Goal: Task Accomplishment & Management: Manage account settings

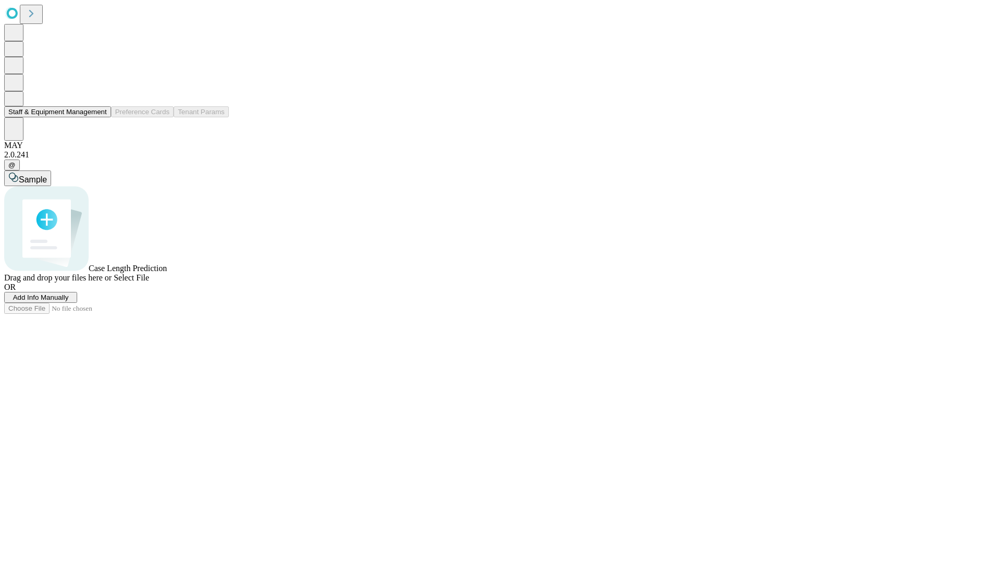
click at [100, 117] on button "Staff & Equipment Management" at bounding box center [57, 111] width 107 height 11
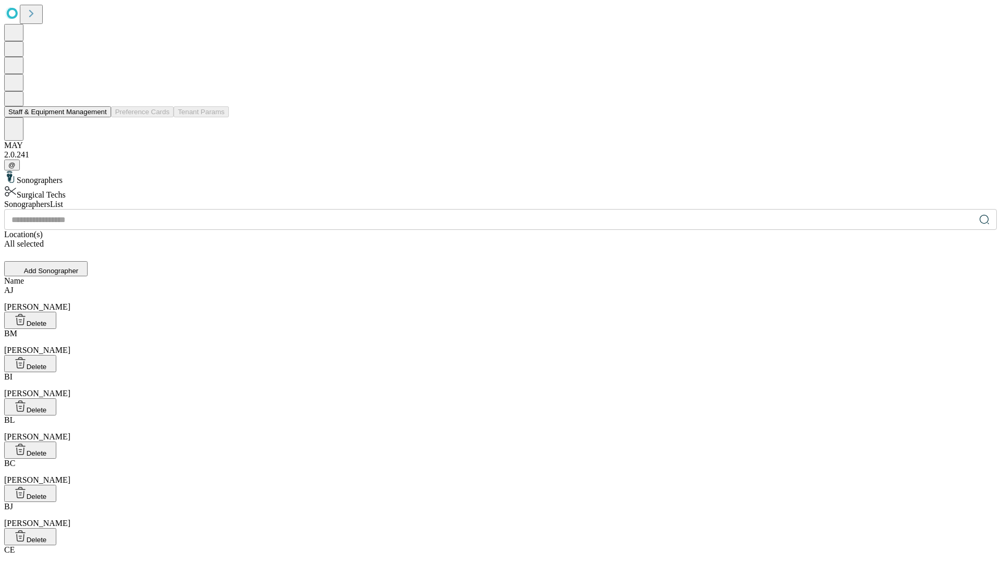
click at [100, 117] on button "Staff & Equipment Management" at bounding box center [57, 111] width 107 height 11
